Goal: Task Accomplishment & Management: Use online tool/utility

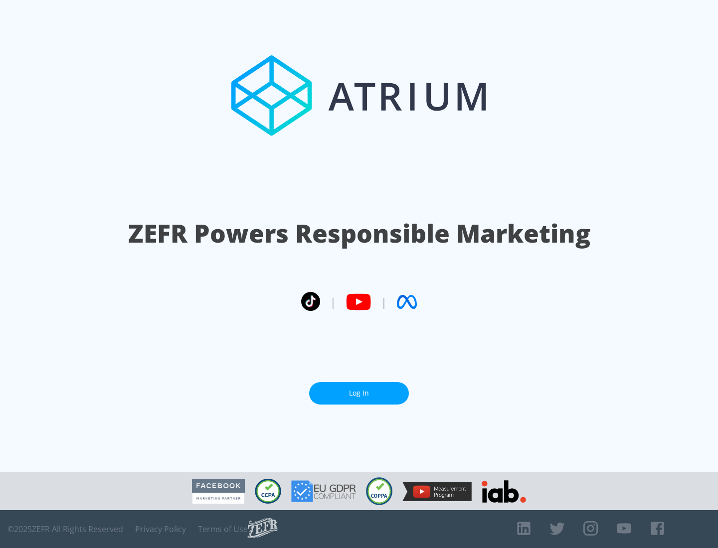
click at [359, 389] on link "Log In" at bounding box center [359, 393] width 100 height 22
